Goal: Task Accomplishment & Management: Complete application form

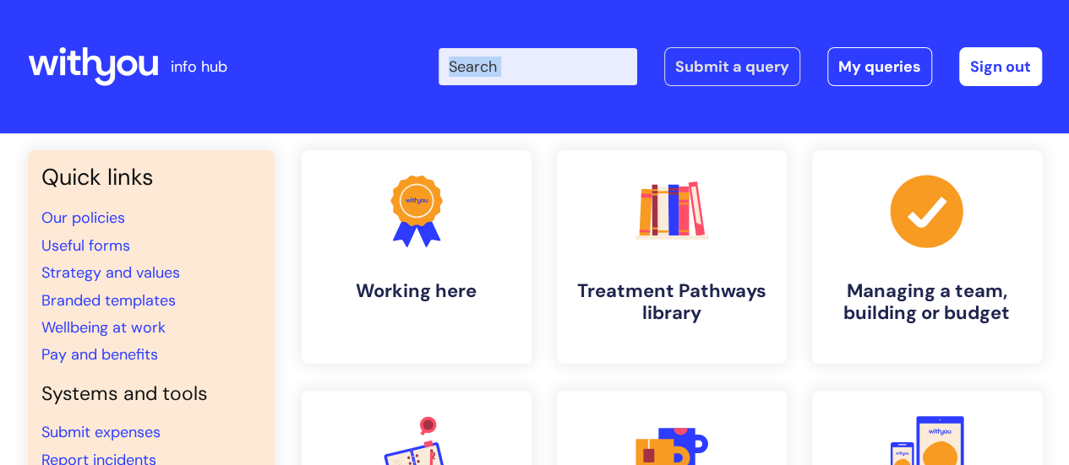
drag, startPoint x: 710, startPoint y: 87, endPoint x: 708, endPoint y: 79, distance: 8.6
click at [708, 79] on div "Enter your search term here... Search Submit a query My queries Welcome Lauren …" at bounding box center [661, 67] width 762 height 100
click at [708, 79] on link "Submit a query" at bounding box center [732, 66] width 136 height 39
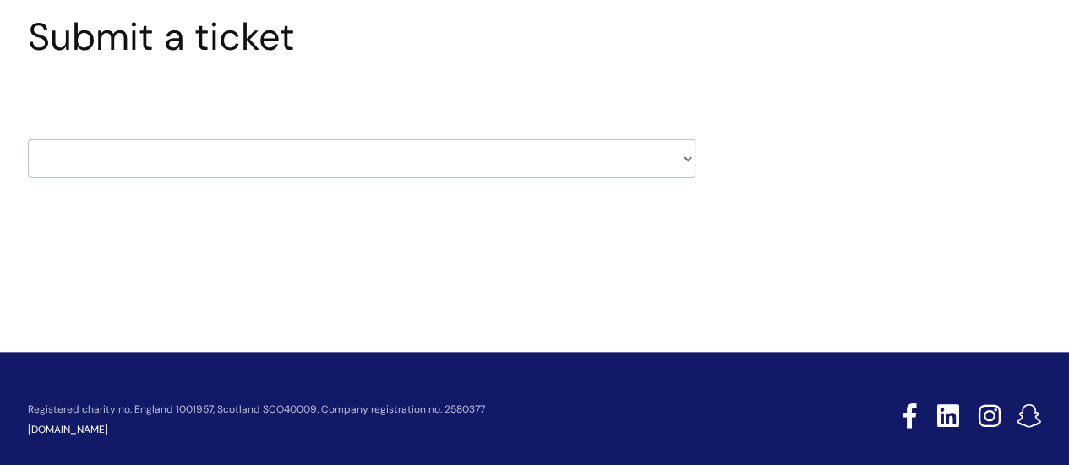
scroll to position [158, 0]
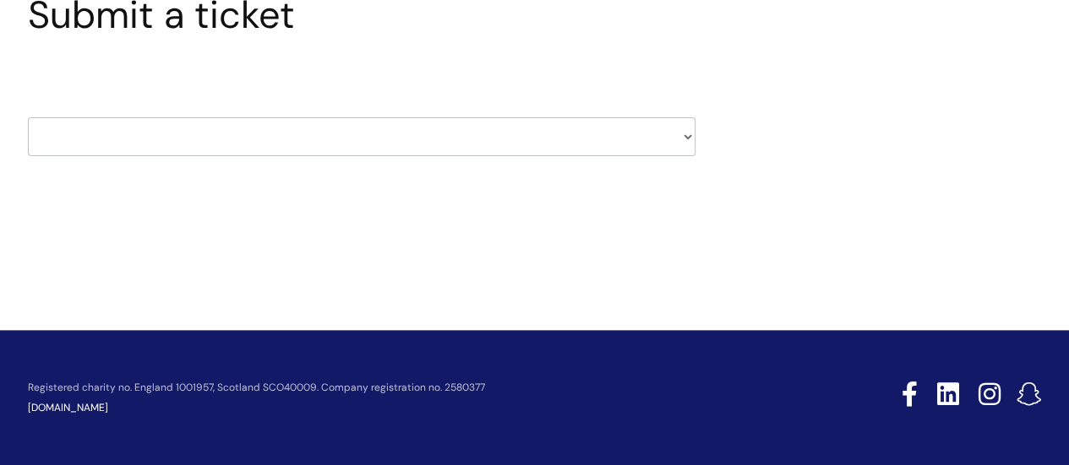
click at [469, 146] on select "HR / People IT and Support Clinical Drug Alerts Finance Accounts Data Support T…" at bounding box center [361, 136] width 667 height 39
select select "it_and_support"
click at [28, 117] on select "HR / People IT and Support Clinical Drug Alerts Finance Accounts Data Support T…" at bounding box center [361, 136] width 667 height 39
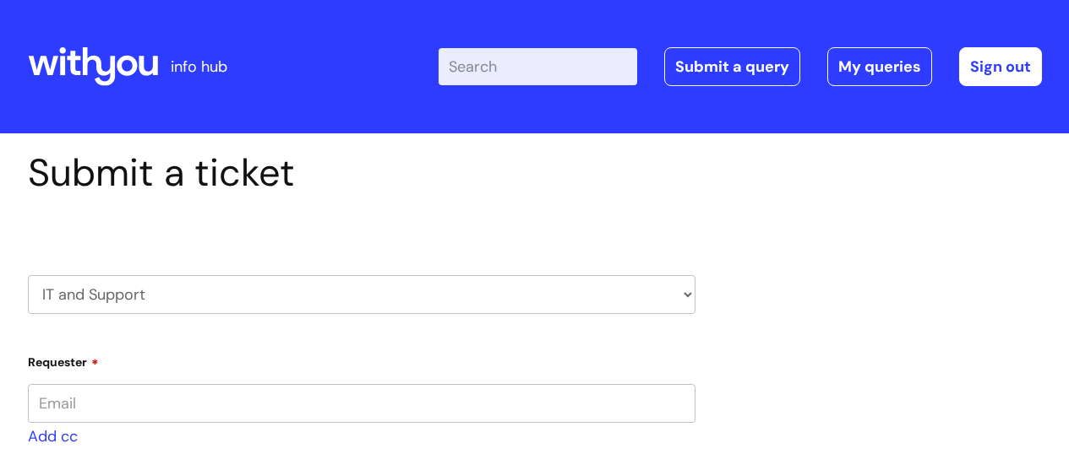
type input "[EMAIL_ADDRESS][DOMAIN_NAME]"
select select "80004286535"
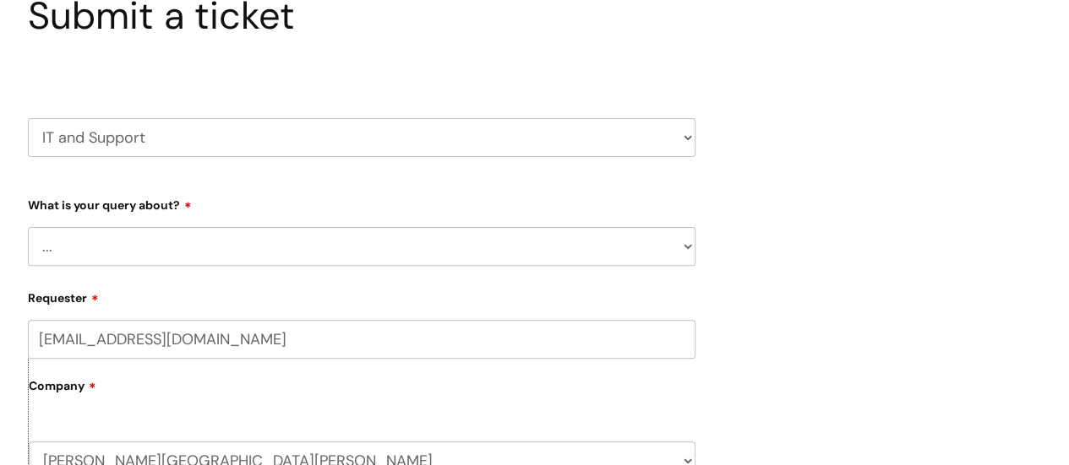
scroll to position [161, 0]
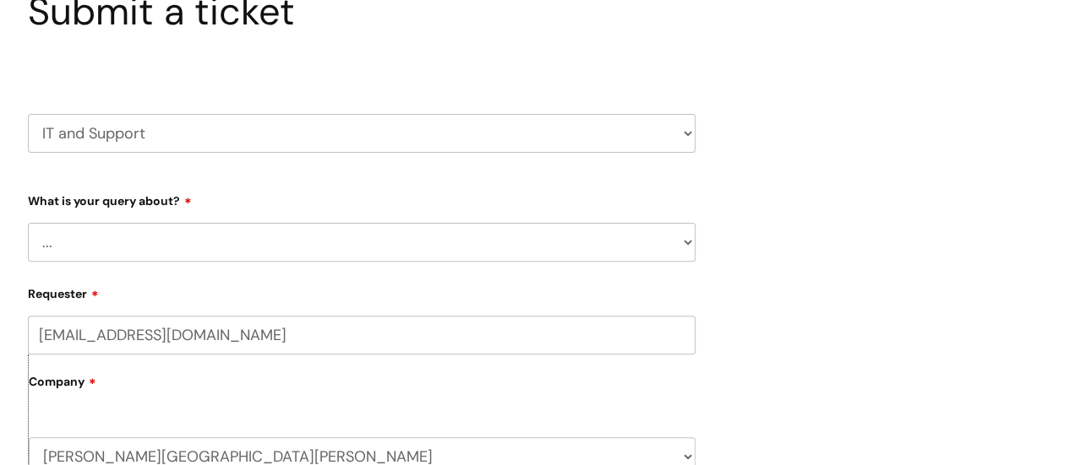
click at [390, 249] on select "... Mobile Phone Reset & MFA Accounts, Starters and Leavers IT Hardware issue I…" at bounding box center [361, 242] width 667 height 39
select select "Something Else"
click at [28, 223] on select "... Mobile Phone Reset & MFA Accounts, Starters and Leavers IT Hardware issue I…" at bounding box center [361, 242] width 667 height 39
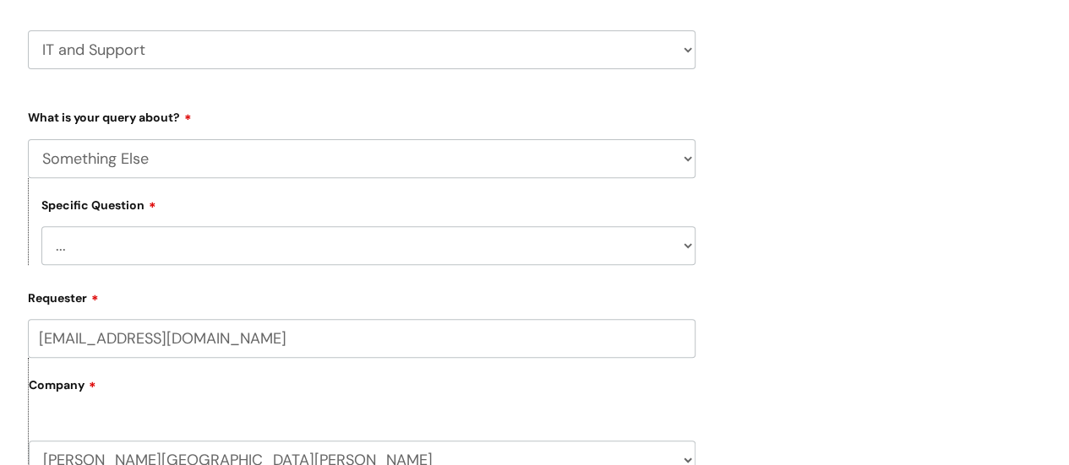
scroll to position [246, 0]
click at [299, 242] on select "... My problem is not listed" at bounding box center [368, 245] width 654 height 39
select select "My problem is not listed"
click at [41, 226] on select "... My problem is not listed" at bounding box center [368, 245] width 654 height 39
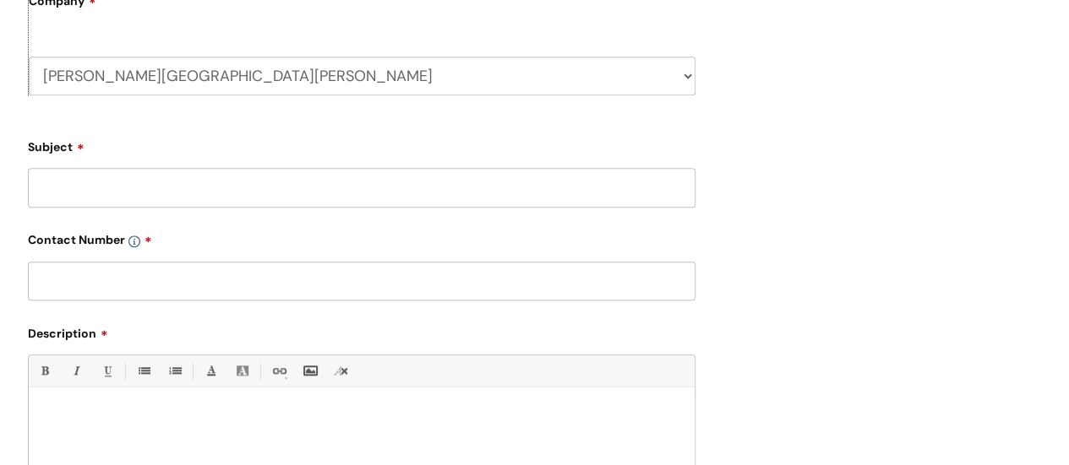
scroll to position [630, 0]
click at [292, 192] on input "Subject" at bounding box center [361, 186] width 667 height 39
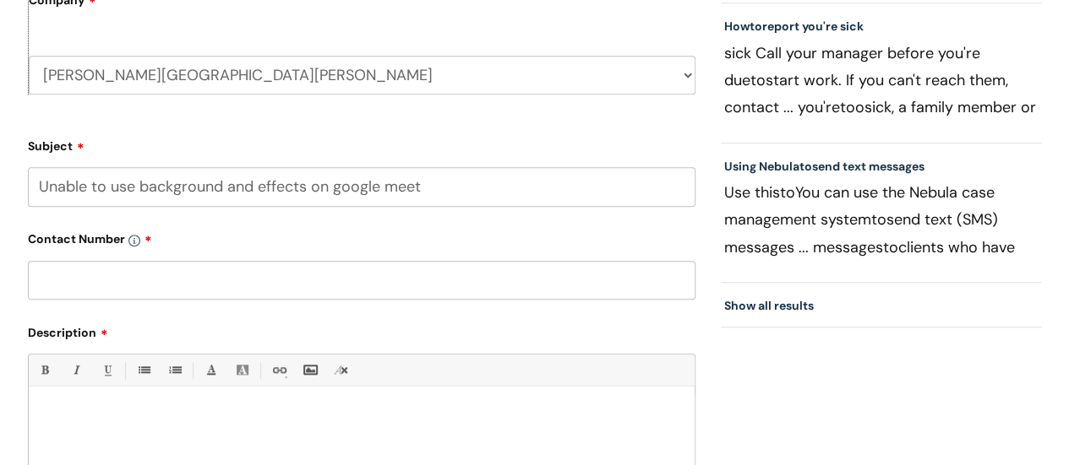
type input "Unable to use background and effects on google meet"
click at [387, 278] on input "text" at bounding box center [361, 280] width 667 height 39
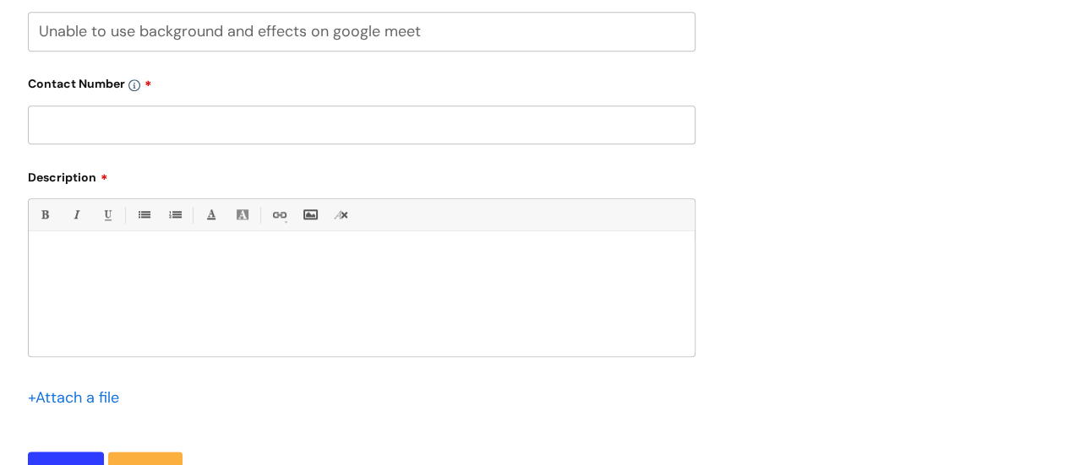
scroll to position [786, 0]
type input "07715370307"
click at [378, 313] on div at bounding box center [362, 297] width 666 height 117
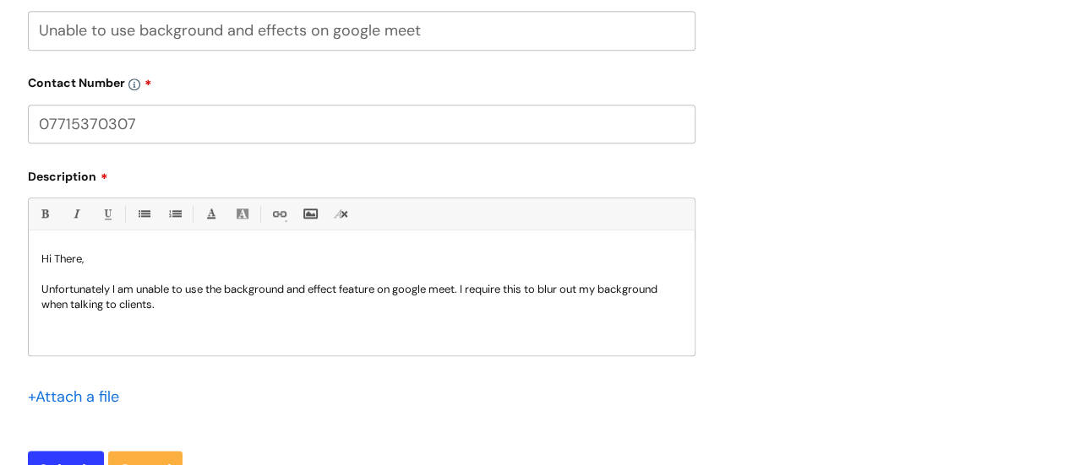
click at [226, 304] on p "Unfortunately I am unable to use the background and effect feature on google me…" at bounding box center [361, 297] width 640 height 30
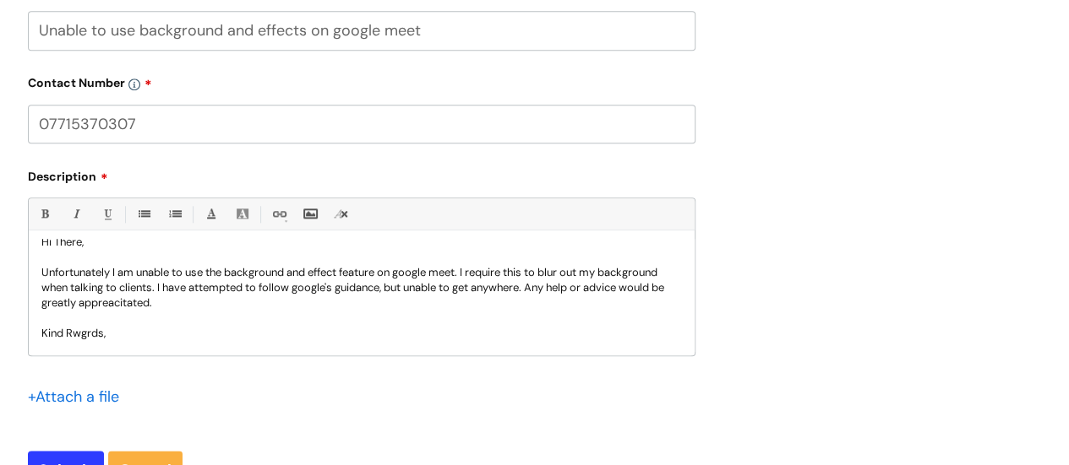
scroll to position [32, 0]
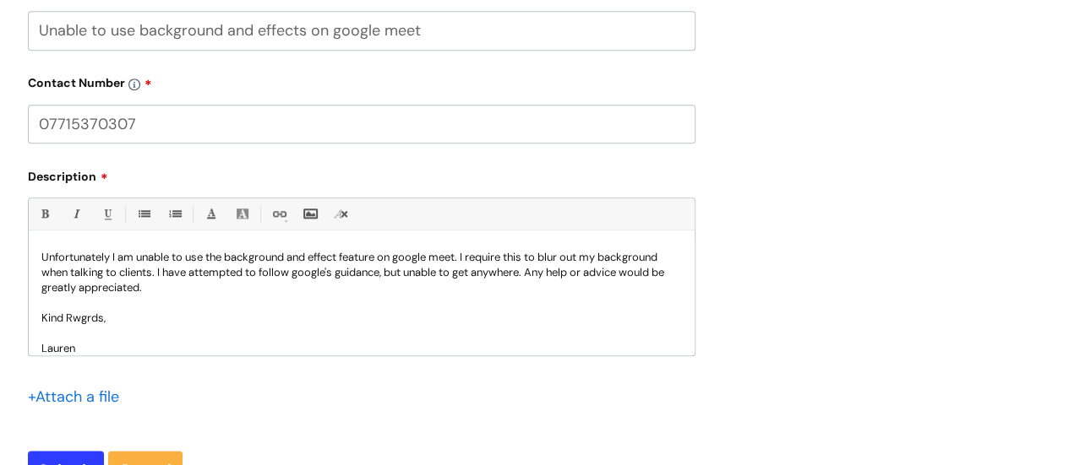
click at [91, 316] on p "Kind Rwgrds," at bounding box center [361, 318] width 640 height 15
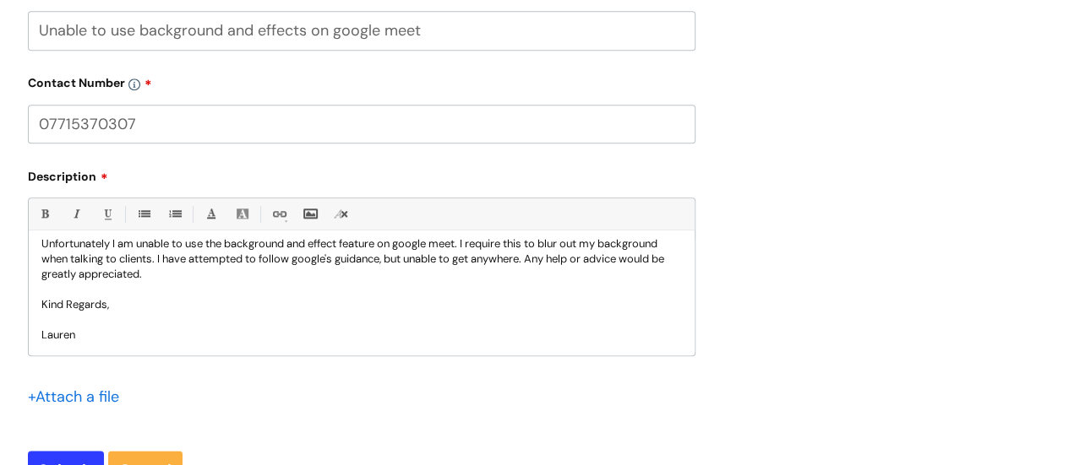
scroll to position [1095, 0]
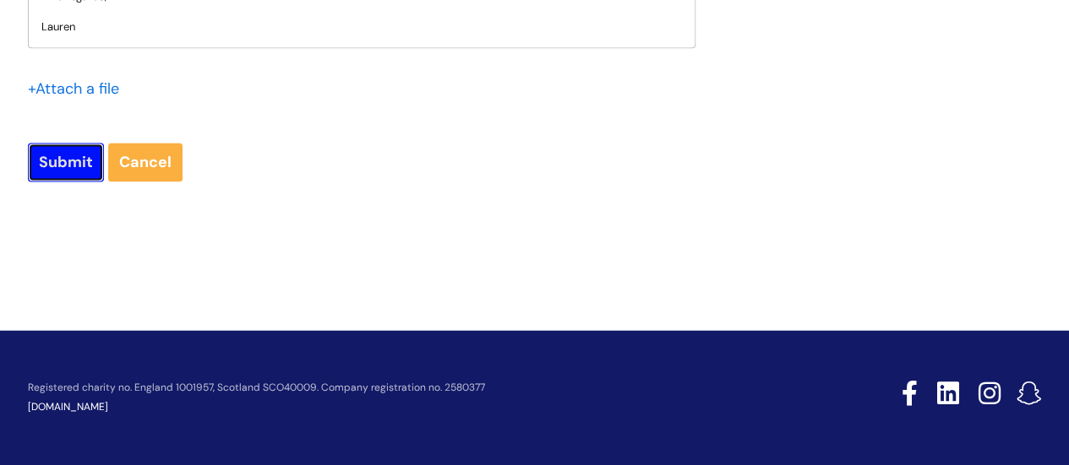
click at [73, 171] on input "Submit" at bounding box center [66, 162] width 76 height 39
type input "Please Wait..."
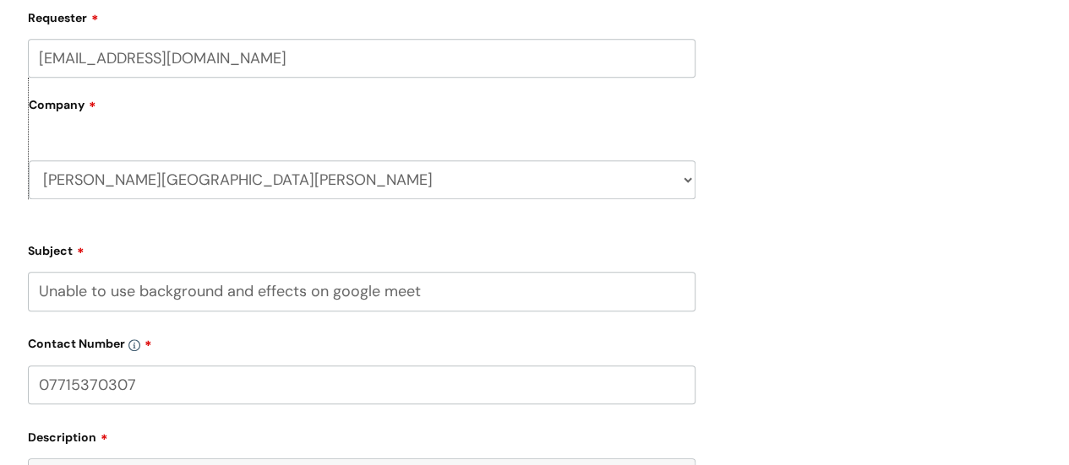
scroll to position [498, 0]
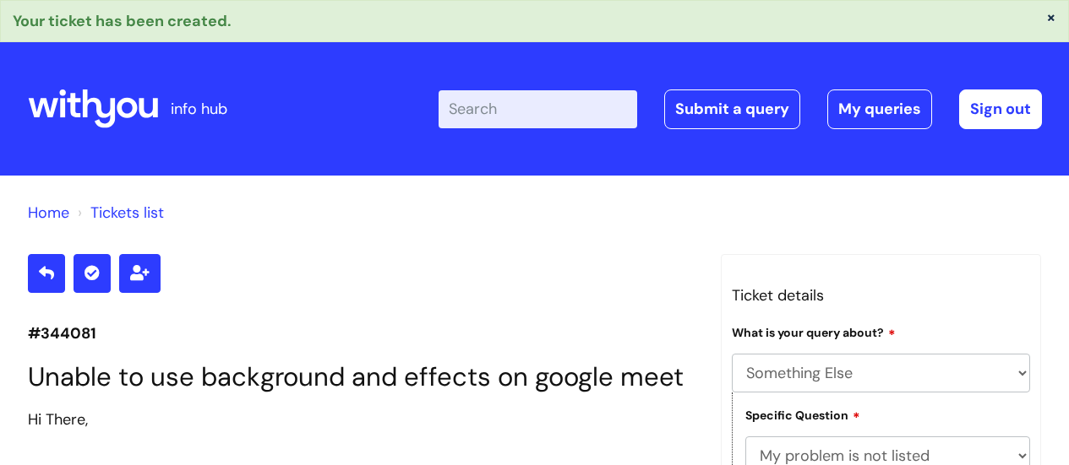
select select "Something Else"
select select "My problem is not listed"
click at [70, 103] on icon at bounding box center [74, 106] width 14 height 24
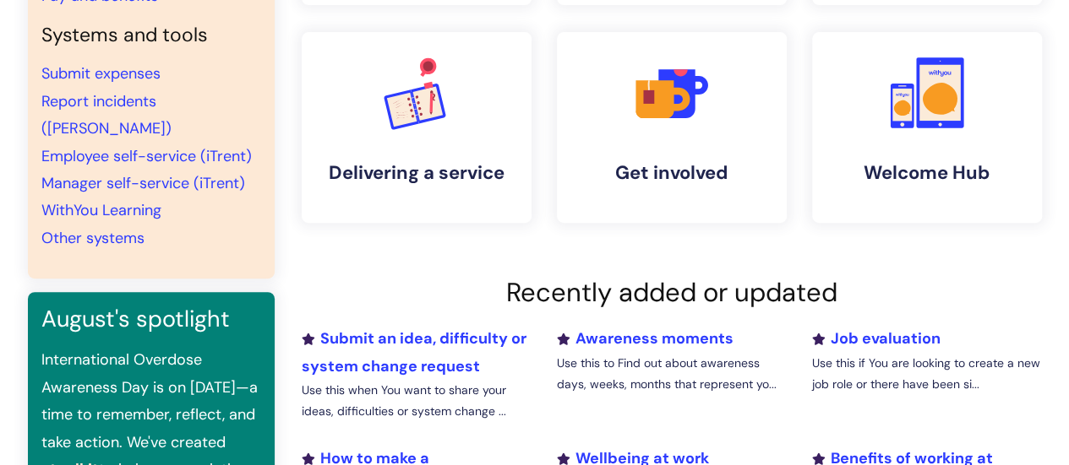
scroll to position [360, 0]
